Goal: Transaction & Acquisition: Purchase product/service

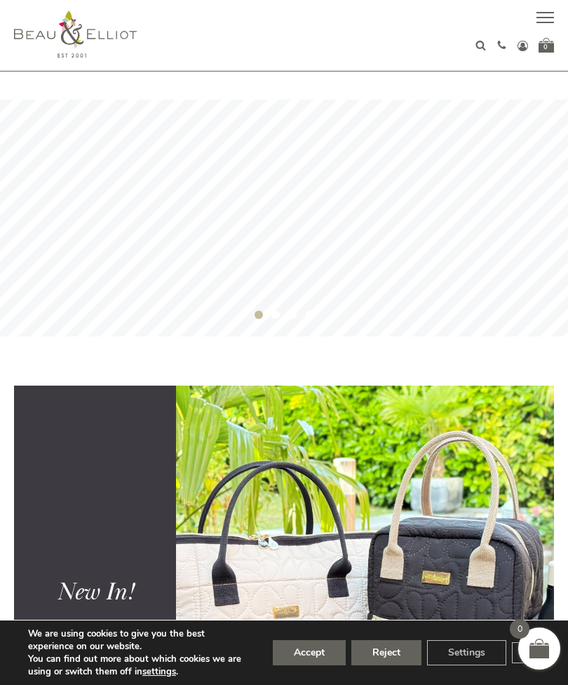
click at [547, 14] on button "button" at bounding box center [545, 20] width 18 height 18
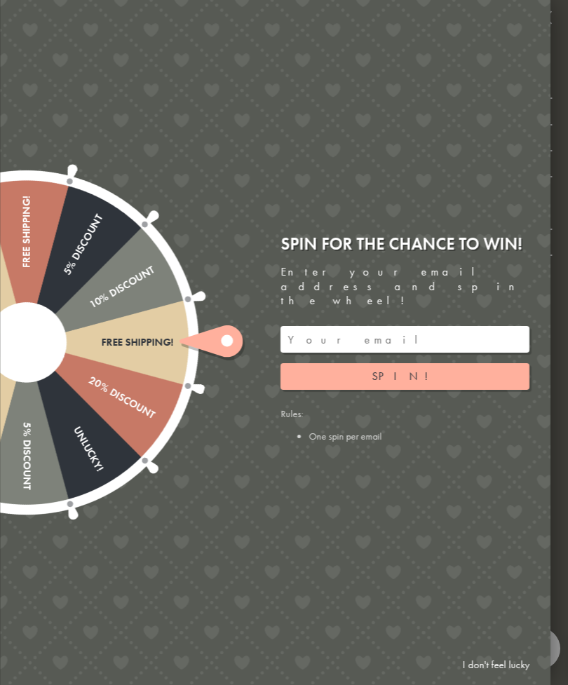
click at [529, 27] on div "Free shipping! 20% Discount Unlucky! 5% Discount 10% Discount Unlucky! 15% Disc…" at bounding box center [196, 342] width 708 height 685
click at [525, 32] on div "Free shipping! 20% Discount Unlucky! 5% Discount 10% Discount Unlucky! 15% Disc…" at bounding box center [196, 342] width 708 height 685
click at [493, 667] on link "I don't feel lucky" at bounding box center [495, 665] width 81 height 26
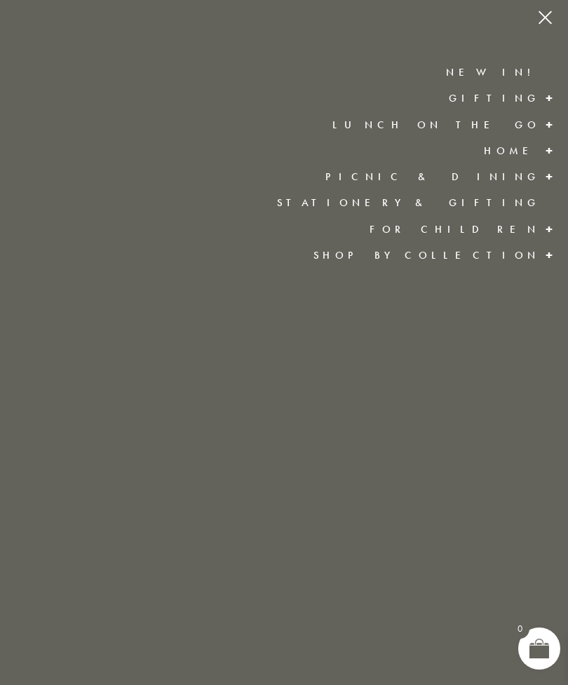
click at [537, 154] on link "Home" at bounding box center [512, 151] width 56 height 14
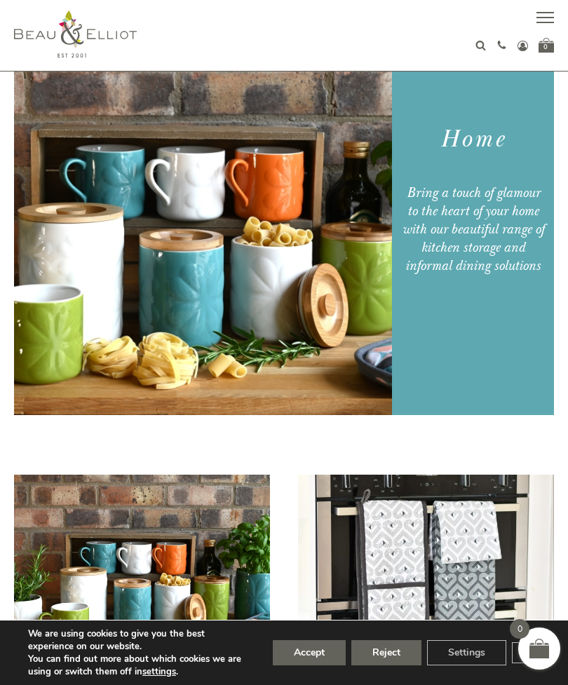
scroll to position [128, 0]
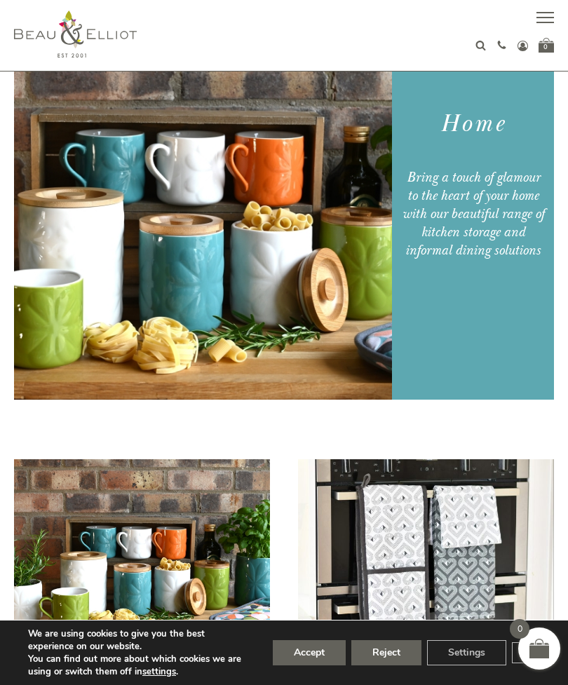
click at [392, 665] on button "Reject" at bounding box center [386, 652] width 70 height 25
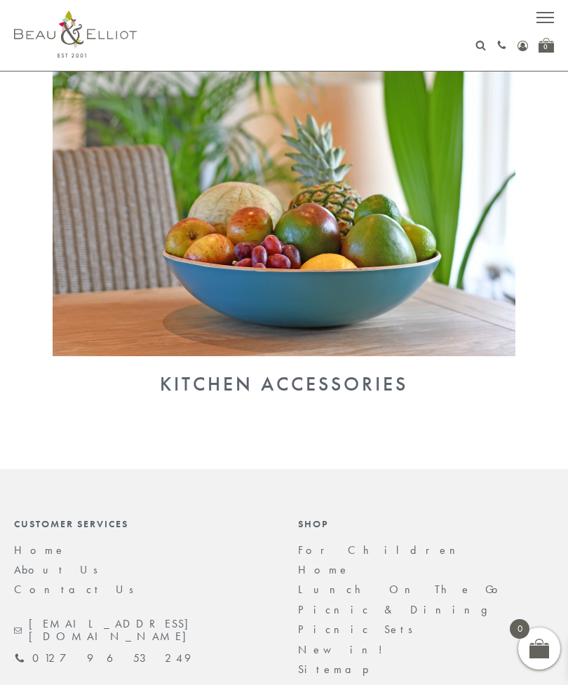
scroll to position [1091, 0]
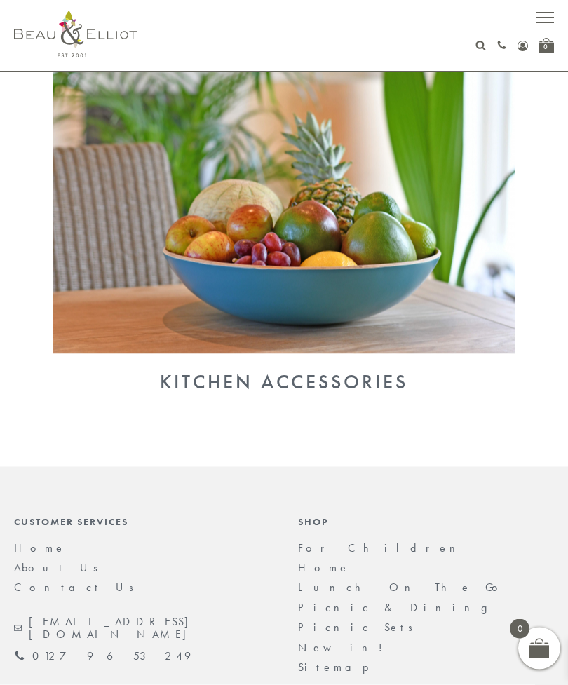
click at [339, 378] on div "Kitchen Accessories" at bounding box center [284, 382] width 540 height 22
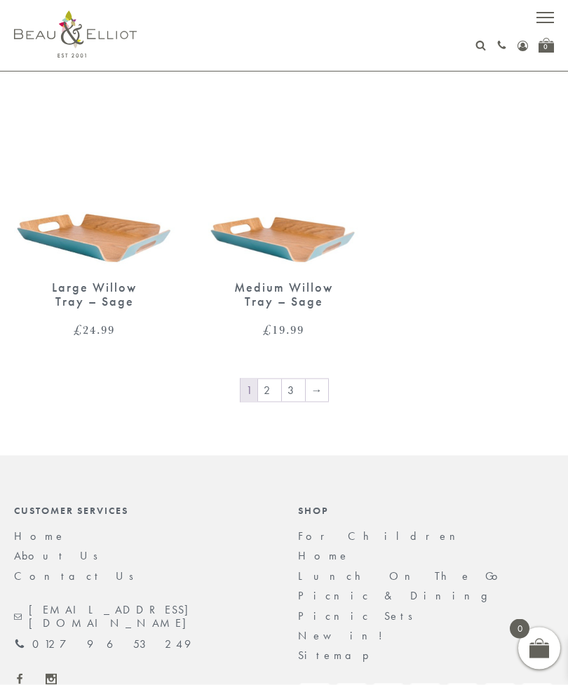
scroll to position [2587, 0]
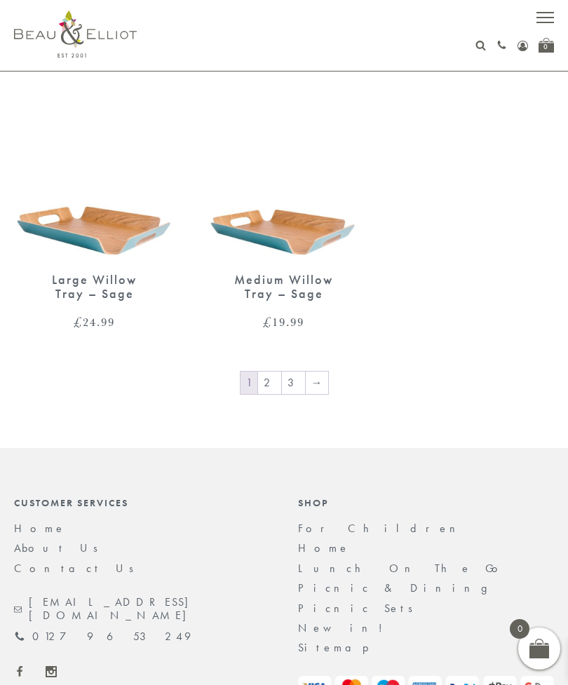
click at [273, 372] on link "2" at bounding box center [269, 383] width 23 height 22
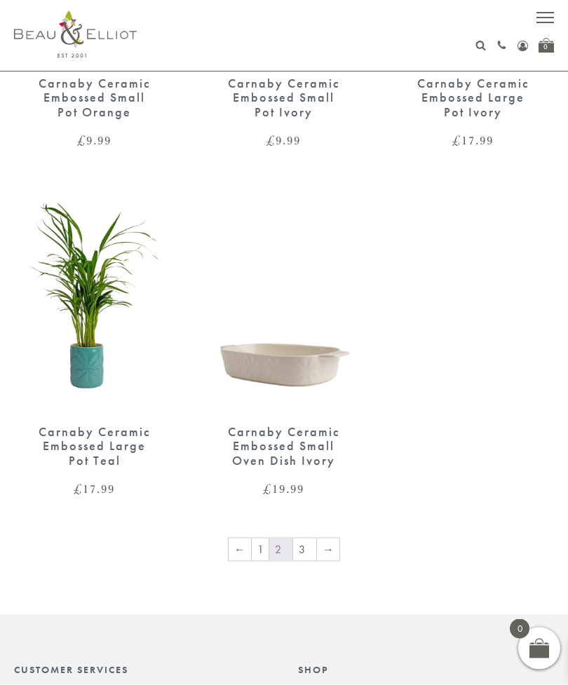
scroll to position [2482, 0]
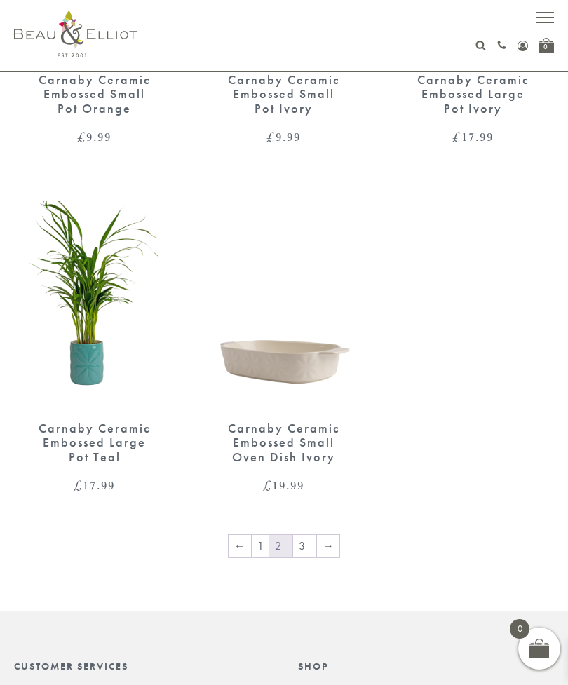
click at [306, 535] on link "3" at bounding box center [304, 546] width 23 height 22
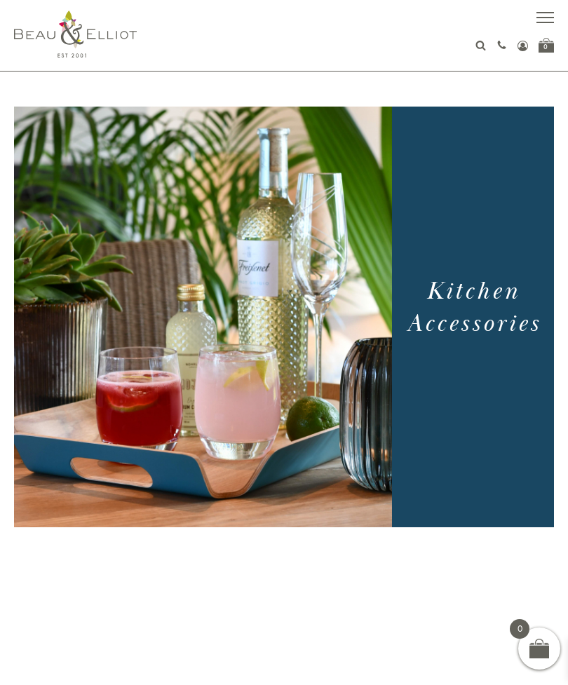
click at [475, 48] on icon at bounding box center [480, 45] width 11 height 11
click at [452, 79] on input "text" at bounding box center [469, 74] width 111 height 25
type input "Kitchen canister"
click at [539, 72] on button "submit" at bounding box center [539, 73] width 28 height 22
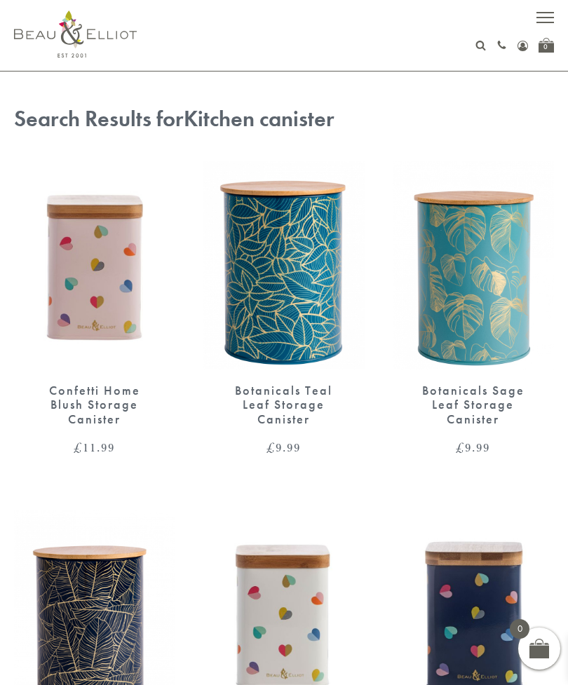
click at [110, 307] on img at bounding box center [94, 265] width 161 height 208
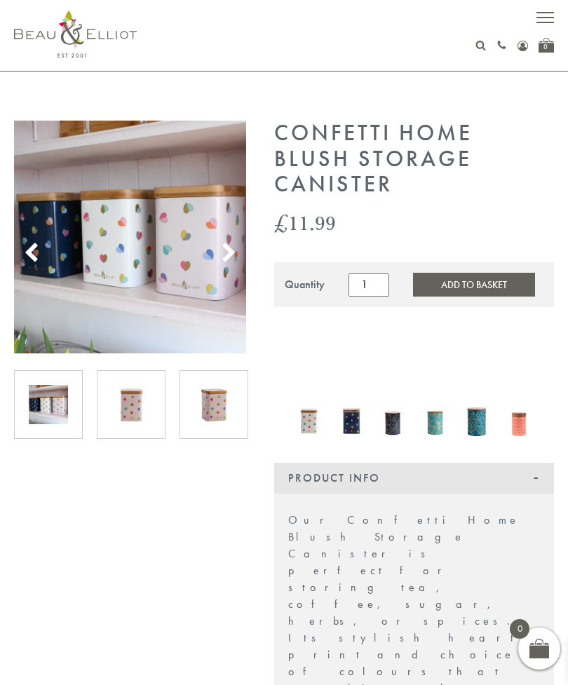
click at [231, 256] on use at bounding box center [229, 252] width 12 height 19
